Goal: Task Accomplishment & Management: Complete application form

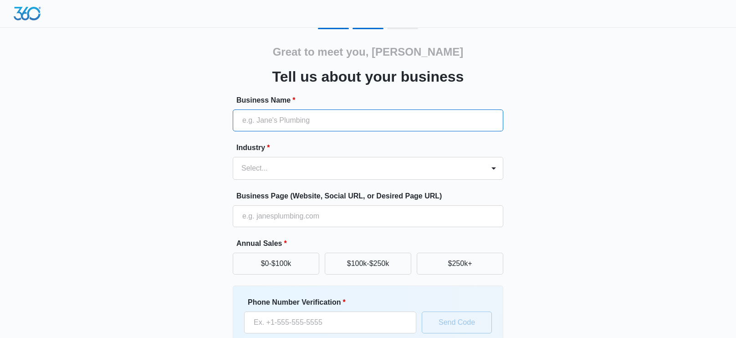
click at [256, 118] on input "Business Name *" at bounding box center [368, 120] width 271 height 22
type input "[PERSON_NAME] [GEOGRAPHIC_DATA]"
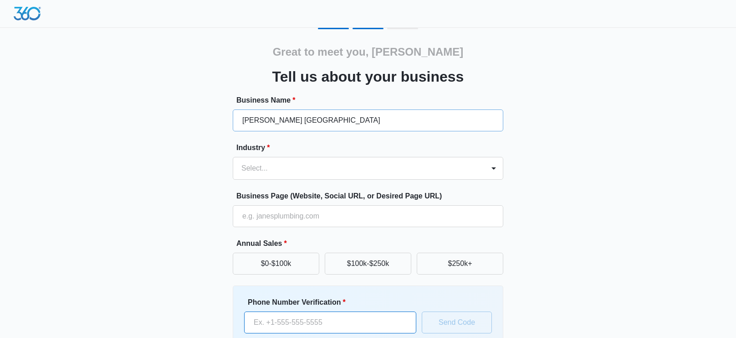
type input "(310) 561-0246"
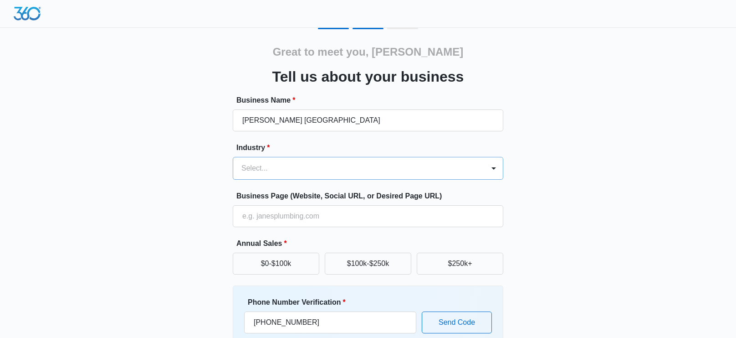
click at [295, 170] on div at bounding box center [358, 168] width 232 height 13
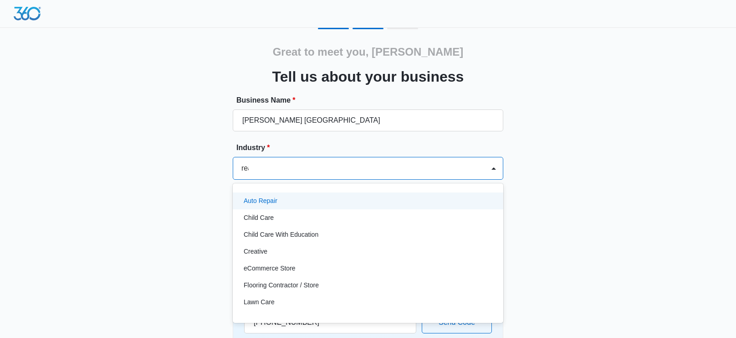
type input "real"
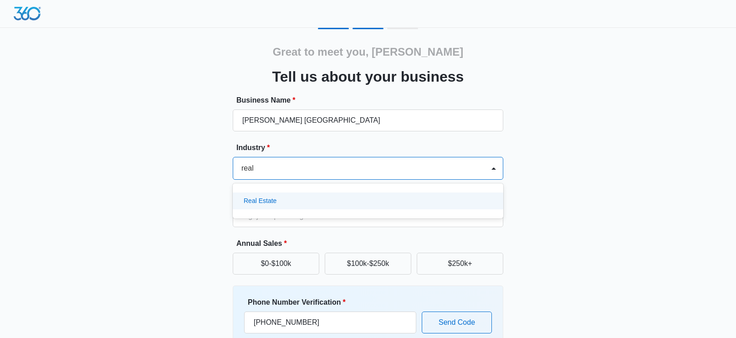
click at [283, 197] on div "Real Estate" at bounding box center [367, 201] width 247 height 10
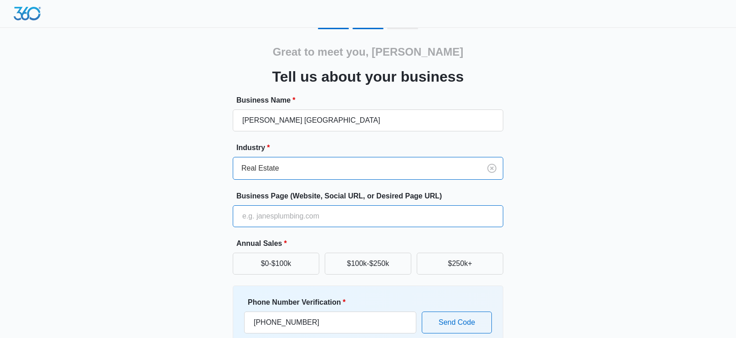
click at [282, 217] on input "Business Page (Website, Social URL, or Desired Page URL)" at bounding box center [368, 216] width 271 height 22
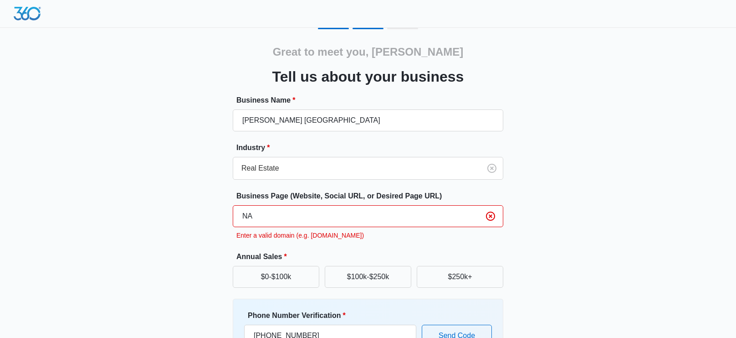
type input "N"
type input "s"
type input "w"
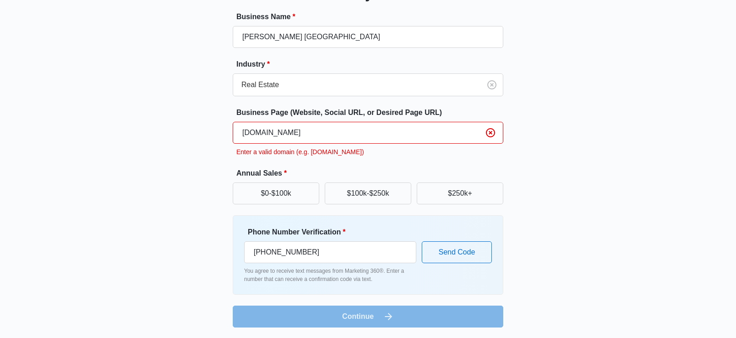
scroll to position [70, 0]
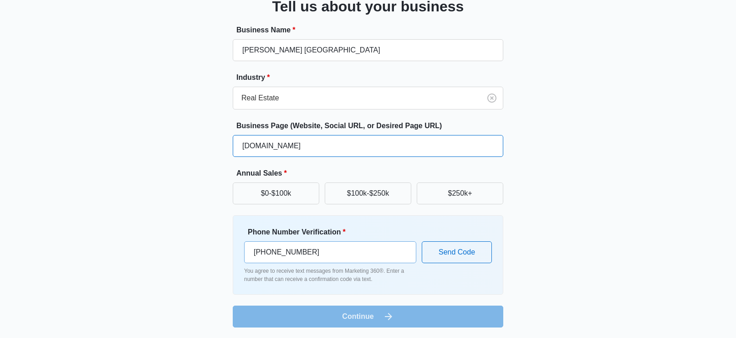
type input "business.facebook.com"
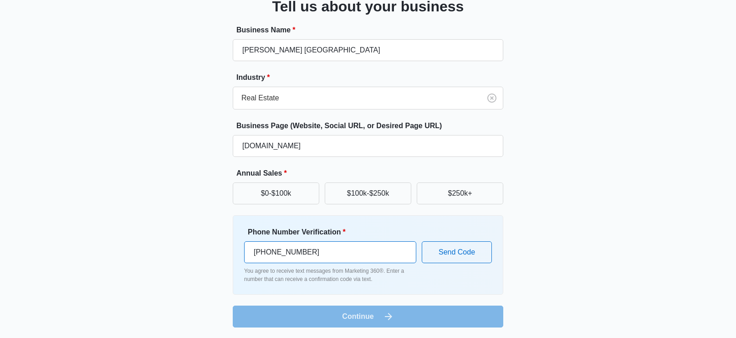
click at [340, 254] on input "(310) 561-0246" at bounding box center [330, 252] width 172 height 22
click at [173, 305] on div "Great to meet you, Josephine Tell us about your business Business Name * Keller…" at bounding box center [368, 143] width 547 height 370
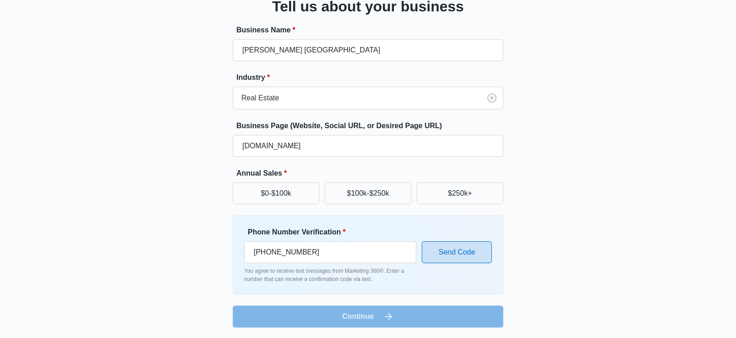
click at [471, 251] on button "Send Code" at bounding box center [457, 252] width 70 height 22
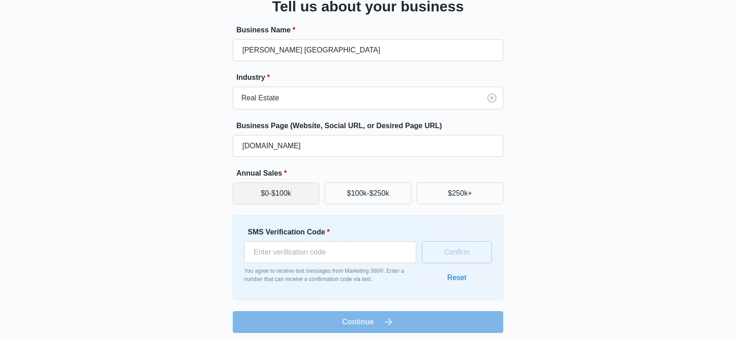
click at [273, 194] on button "$0-$100k" at bounding box center [276, 193] width 87 height 22
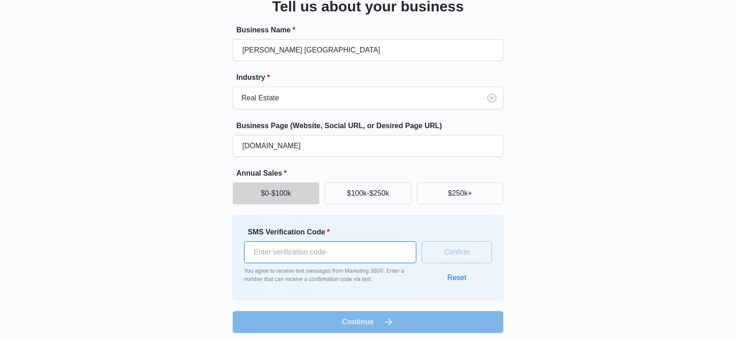
click at [292, 251] on input "SMS Verification Code *" at bounding box center [330, 252] width 172 height 22
type input "480420"
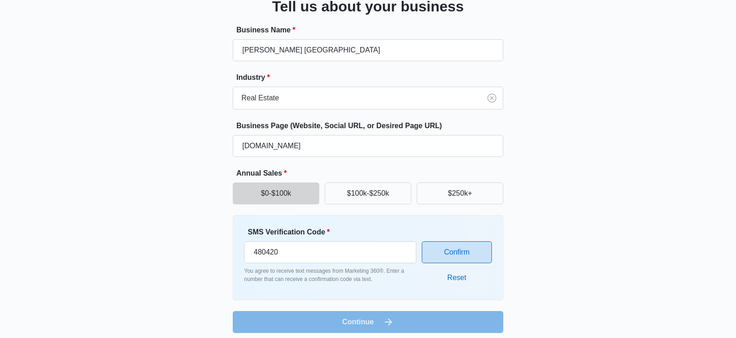
click at [468, 253] on button "Confirm" at bounding box center [457, 252] width 70 height 22
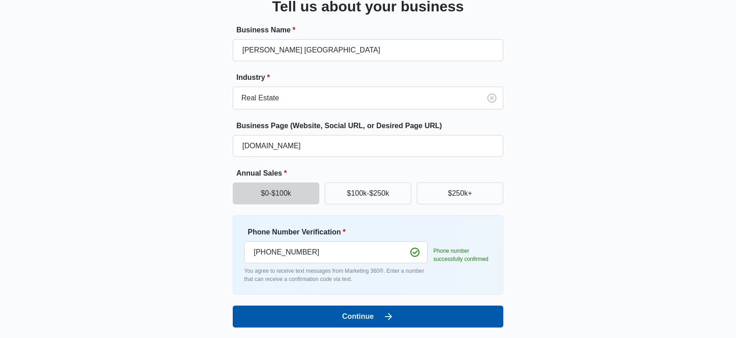
click at [391, 316] on icon "submit" at bounding box center [388, 316] width 7 height 7
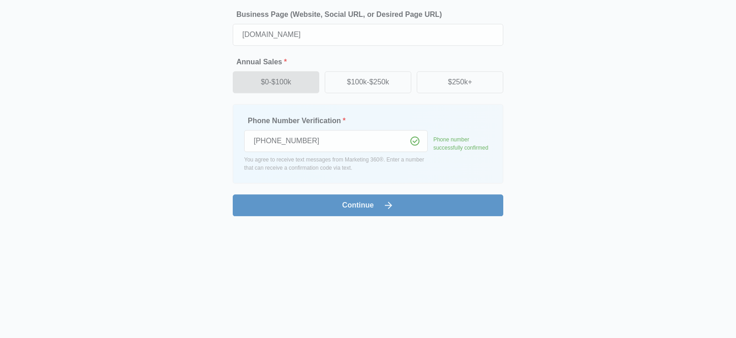
scroll to position [0, 0]
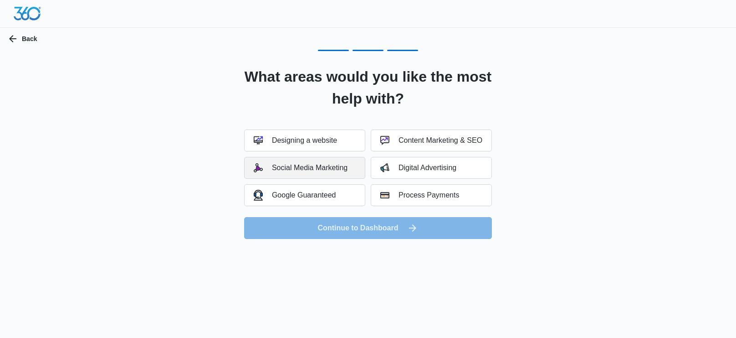
click at [323, 172] on button "Social Media Marketing" at bounding box center [304, 168] width 121 height 22
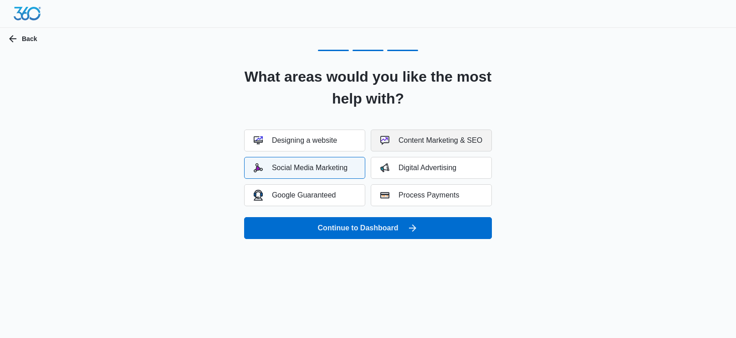
click at [400, 144] on div "Content Marketing & SEO" at bounding box center [432, 140] width 102 height 9
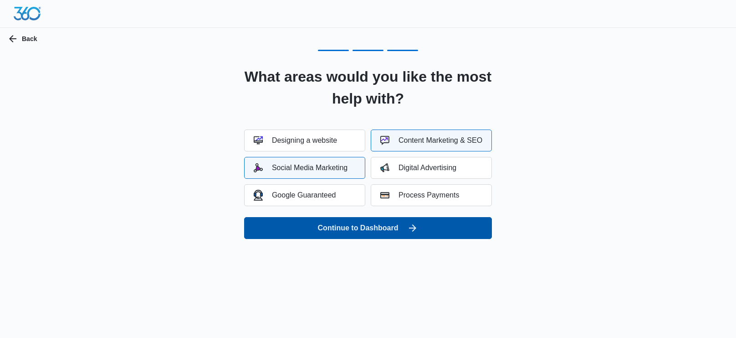
click at [397, 226] on button "Continue to Dashboard" at bounding box center [368, 228] width 248 height 22
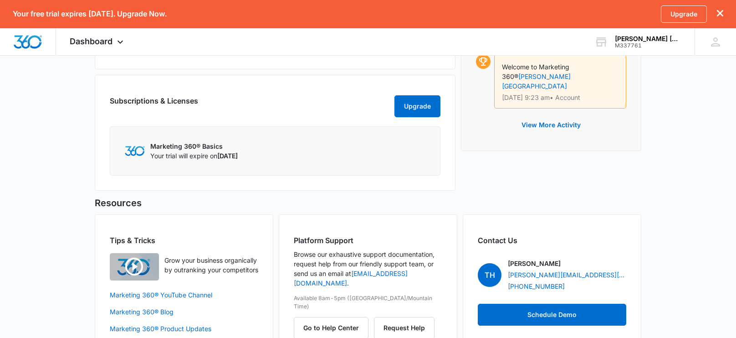
scroll to position [519, 0]
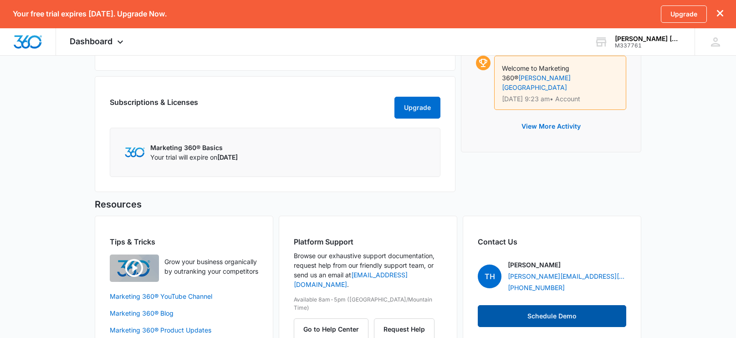
click at [590, 317] on button "Schedule Demo" at bounding box center [552, 316] width 149 height 22
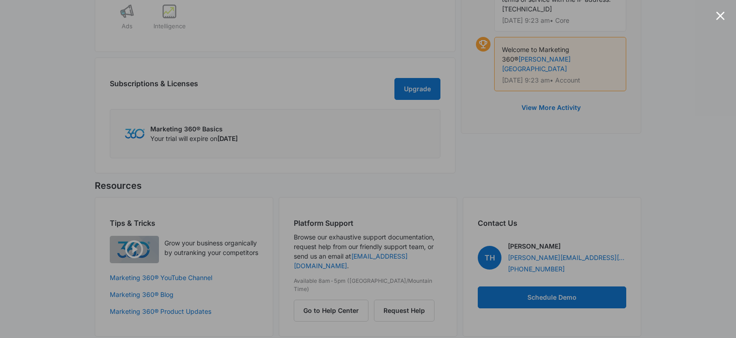
scroll to position [555, 0]
